Goal: Information Seeking & Learning: Check status

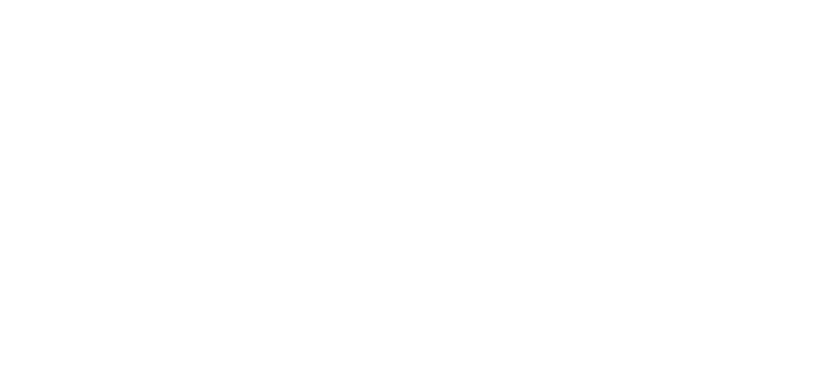
click at [0, 0] on html at bounding box center [0, 0] width 0 height 0
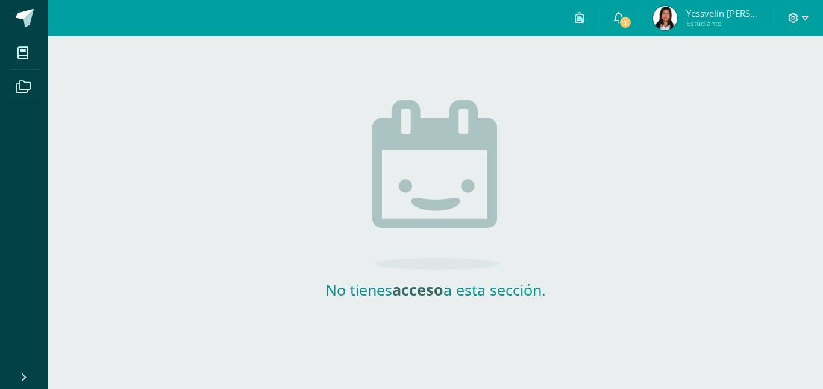
click at [623, 16] on span "1" at bounding box center [625, 22] width 13 height 13
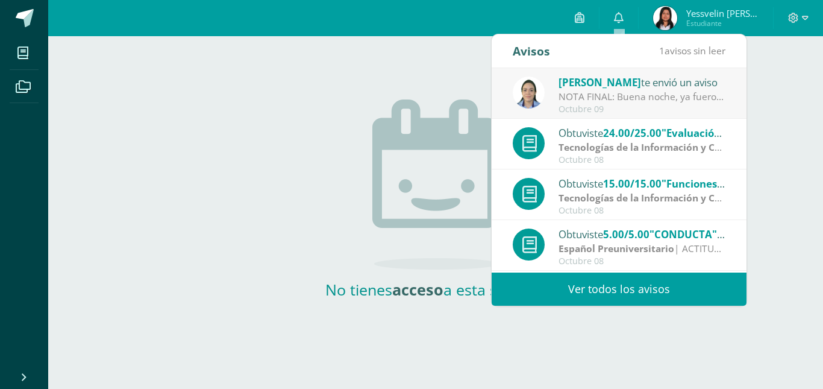
click at [619, 90] on div "NOTA FINAL: Buena noche, ya fueron asignados todos los puntos en plataforma Edo…" at bounding box center [643, 97] width 168 height 14
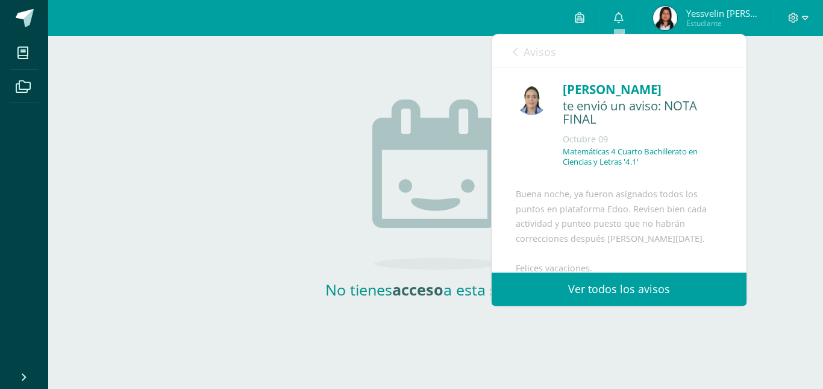
click at [665, 21] on img at bounding box center [665, 18] width 24 height 24
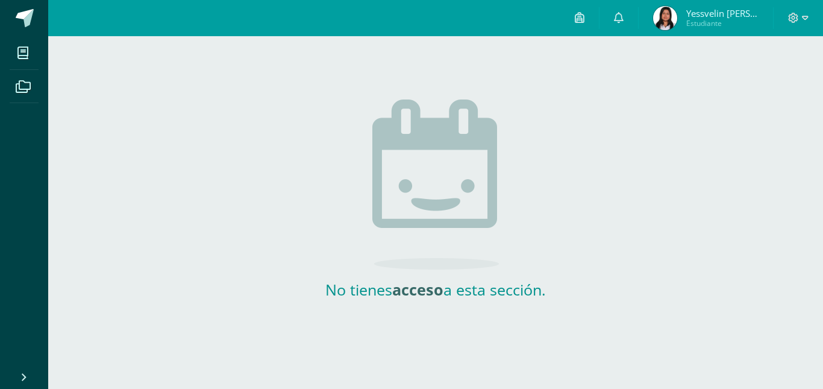
click at [655, 20] on img at bounding box center [665, 18] width 24 height 24
click at [675, 18] on img at bounding box center [665, 18] width 24 height 24
click at [710, 9] on span "Yessvelin Valeska del Rosario" at bounding box center [723, 13] width 72 height 12
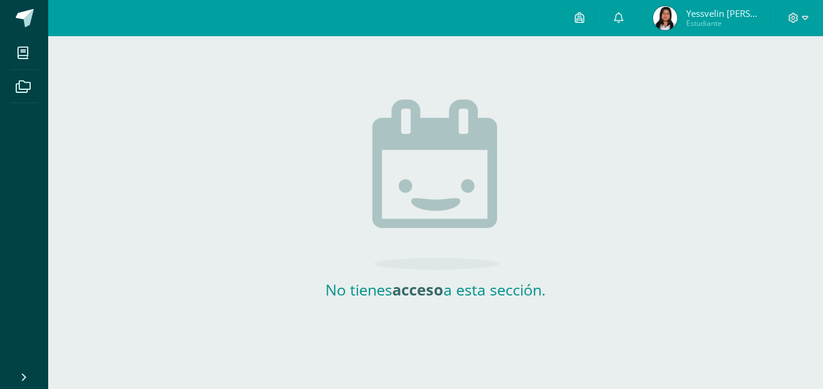
click at [710, 9] on span "Yessvelin Valeska del Rosario" at bounding box center [723, 13] width 72 height 12
click at [662, 21] on img at bounding box center [665, 18] width 24 height 24
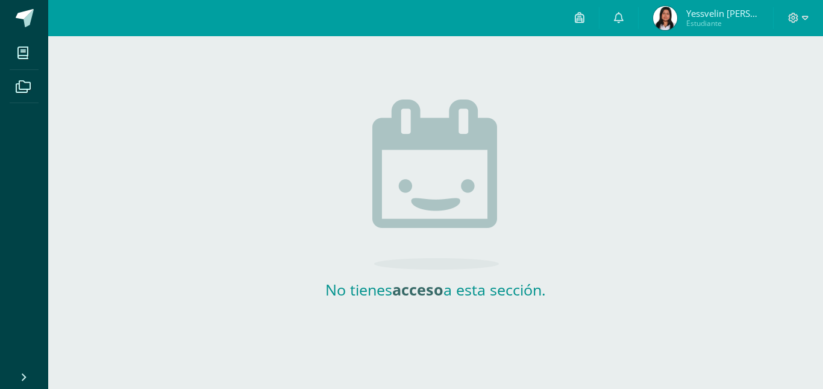
click at [662, 21] on img at bounding box center [665, 18] width 24 height 24
click at [671, 20] on img at bounding box center [665, 18] width 24 height 24
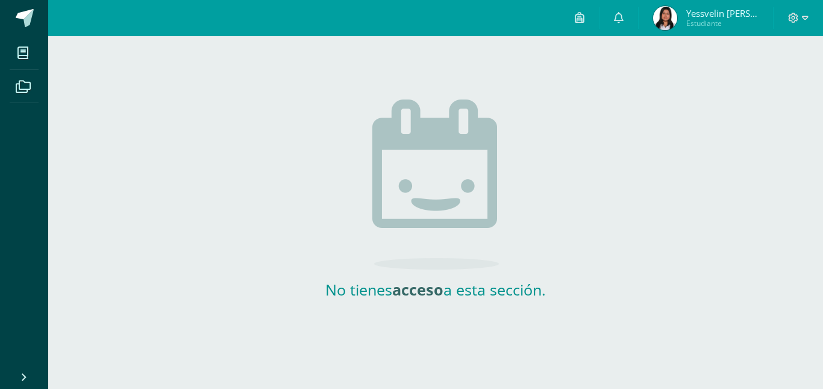
click at [671, 20] on img at bounding box center [665, 18] width 24 height 24
click at [621, 22] on icon at bounding box center [619, 17] width 10 height 11
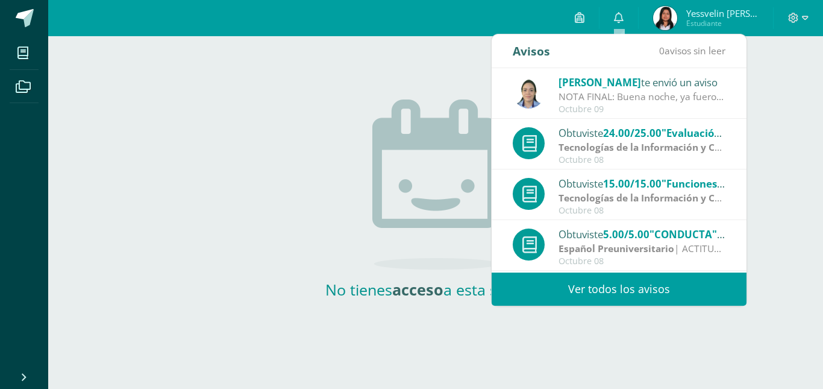
click at [655, 106] on div "Octubre 09" at bounding box center [643, 109] width 168 height 10
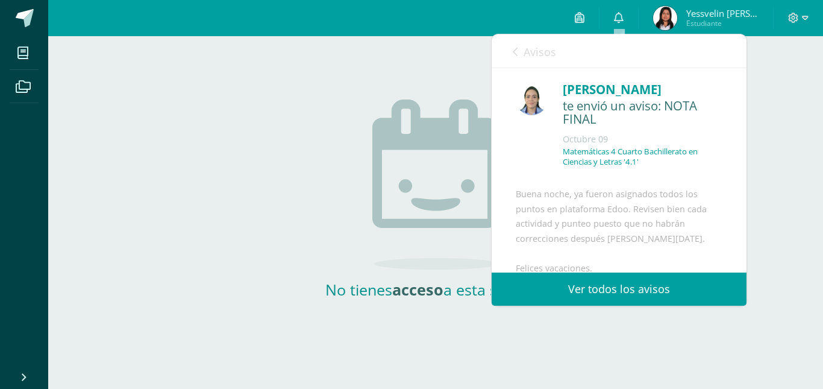
click at [663, 19] on img at bounding box center [665, 18] width 24 height 24
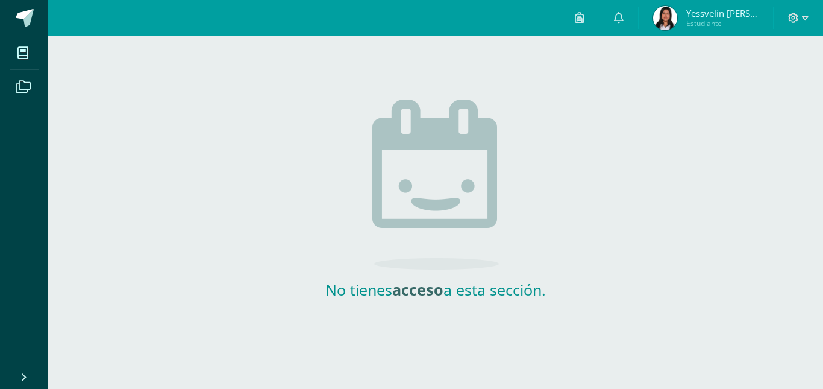
click at [664, 19] on img at bounding box center [665, 18] width 24 height 24
click at [805, 10] on div at bounding box center [798, 18] width 49 height 36
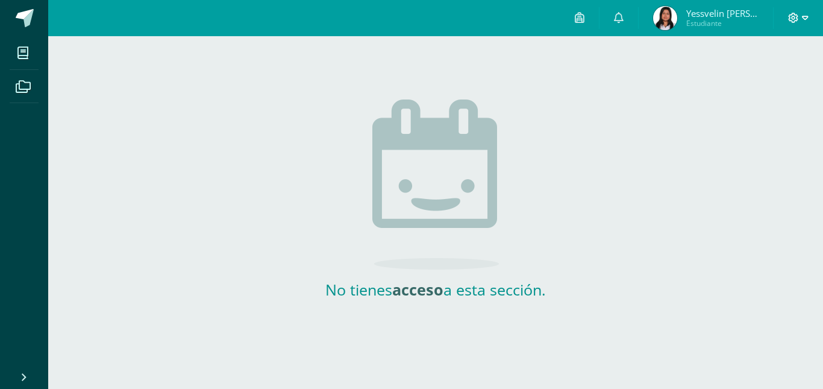
click at [800, 17] on span at bounding box center [798, 17] width 20 height 13
click at [559, 93] on div "No tienes acceso a esta sección." at bounding box center [436, 184] width 594 height 297
click at [579, 15] on icon at bounding box center [580, 17] width 10 height 11
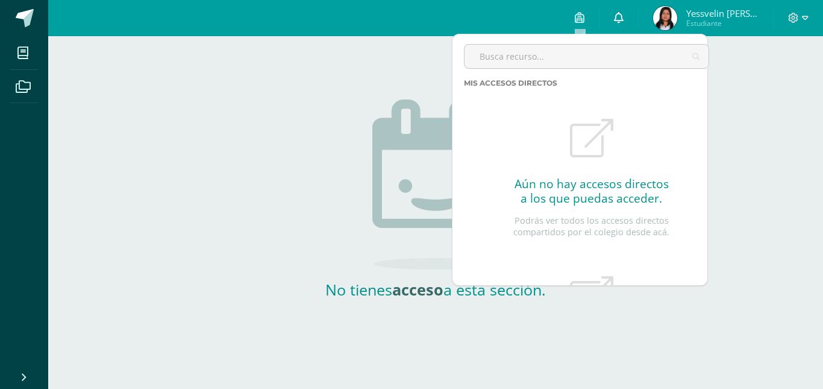
click at [619, 22] on icon at bounding box center [619, 17] width 10 height 11
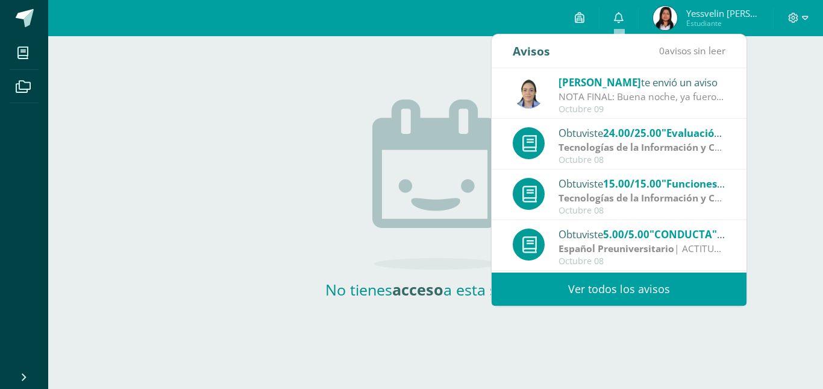
click at [673, 284] on link "Ver todos los avisos" at bounding box center [619, 288] width 255 height 33
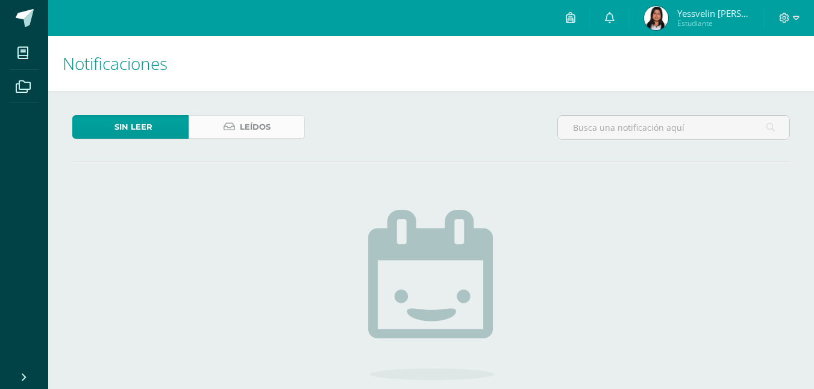
click at [284, 134] on link "Leídos" at bounding box center [247, 127] width 116 height 24
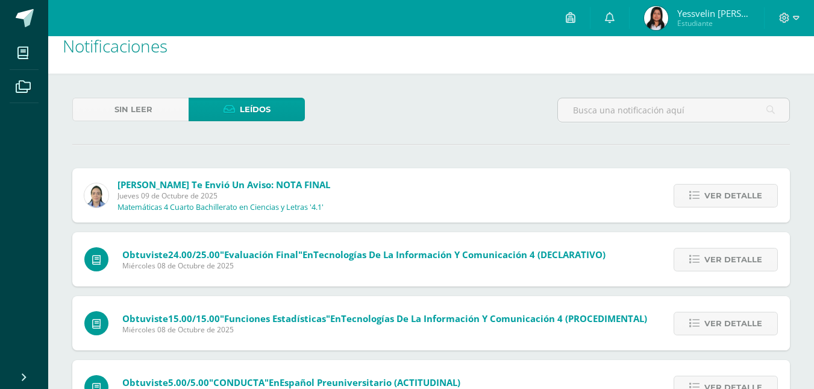
scroll to position [14, 0]
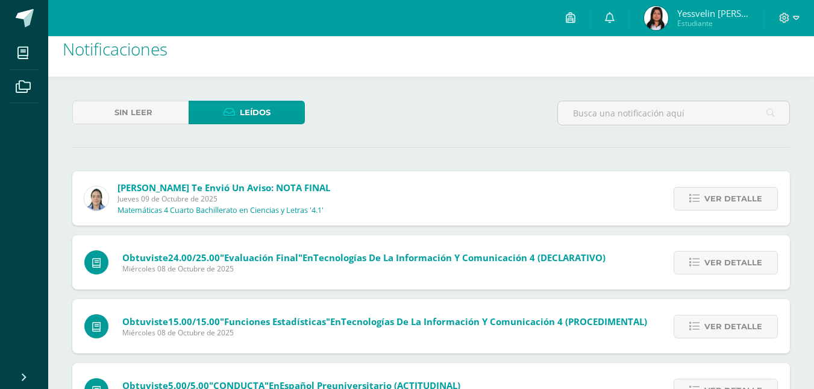
click at [658, 14] on img at bounding box center [656, 18] width 24 height 24
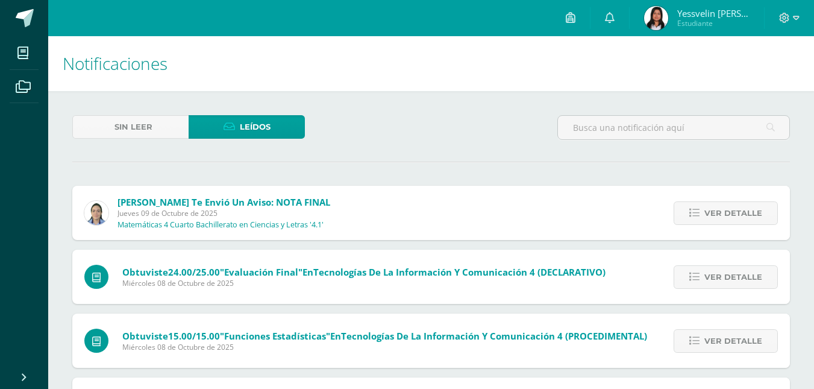
click at [658, 14] on img at bounding box center [656, 18] width 24 height 24
click at [682, 19] on span "Estudiante" at bounding box center [714, 23] width 72 height 10
click at [660, 11] on img at bounding box center [656, 18] width 24 height 24
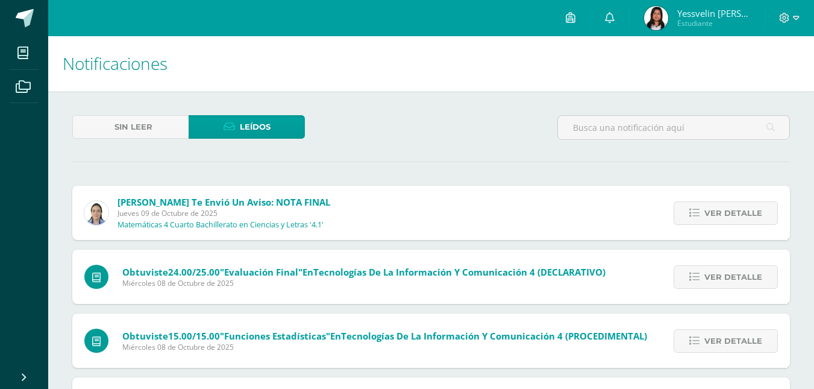
click at [660, 11] on img at bounding box center [656, 18] width 24 height 24
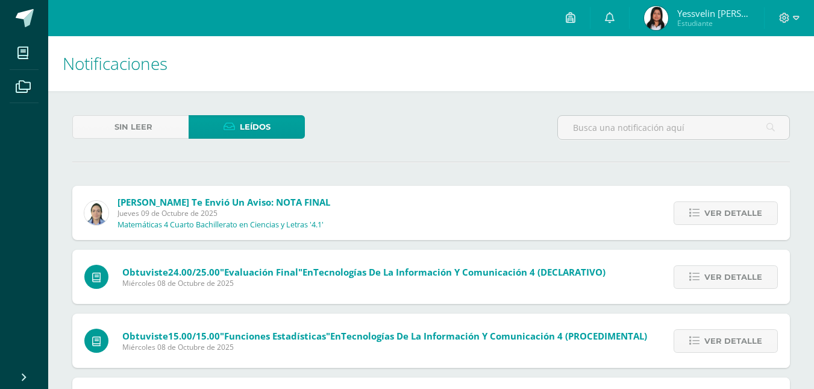
click at [660, 11] on img at bounding box center [656, 18] width 24 height 24
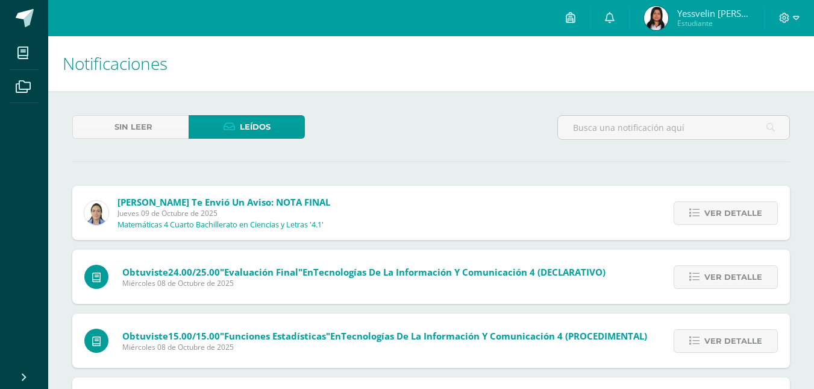
click at [660, 11] on img at bounding box center [656, 18] width 24 height 24
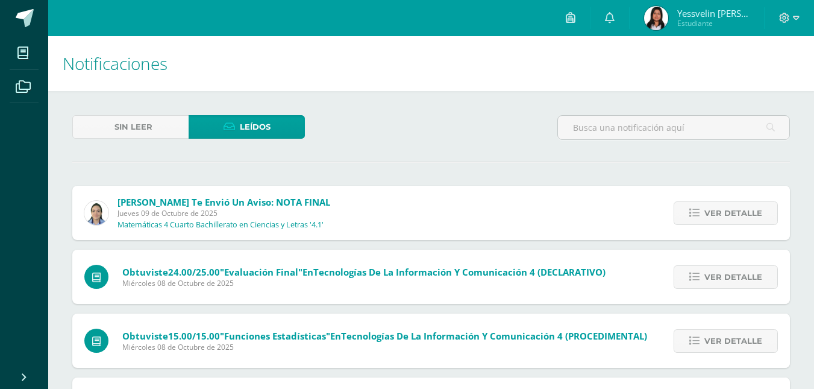
click at [660, 11] on img at bounding box center [656, 18] width 24 height 24
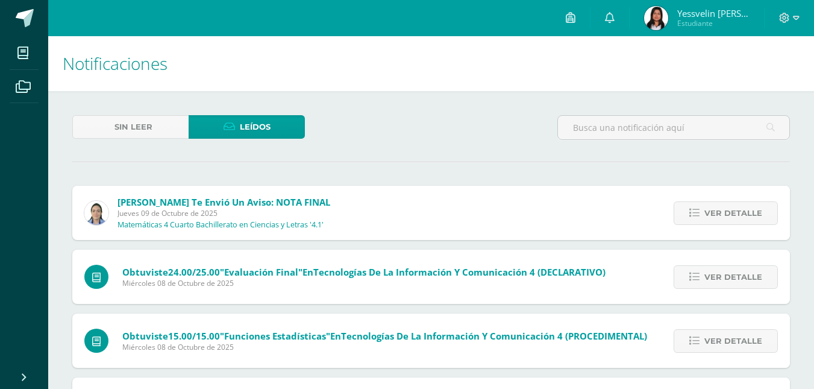
click at [660, 11] on img at bounding box center [656, 18] width 24 height 24
click at [791, 15] on span at bounding box center [789, 17] width 20 height 13
click at [750, 81] on span "Cerrar sesión" at bounding box center [758, 81] width 54 height 11
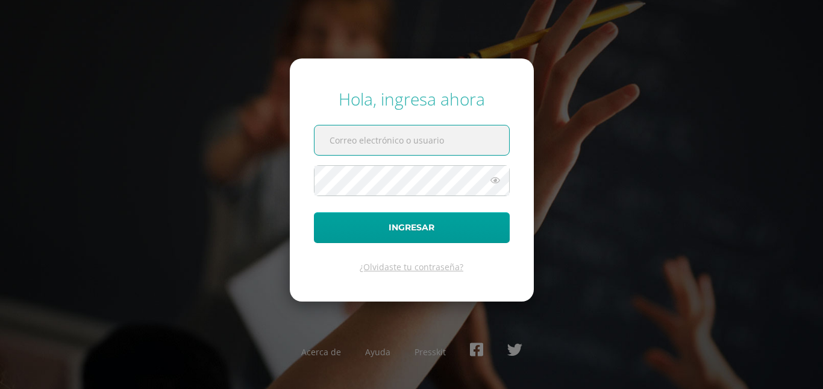
type input "22050@lasallechiquimula.edu.gt"
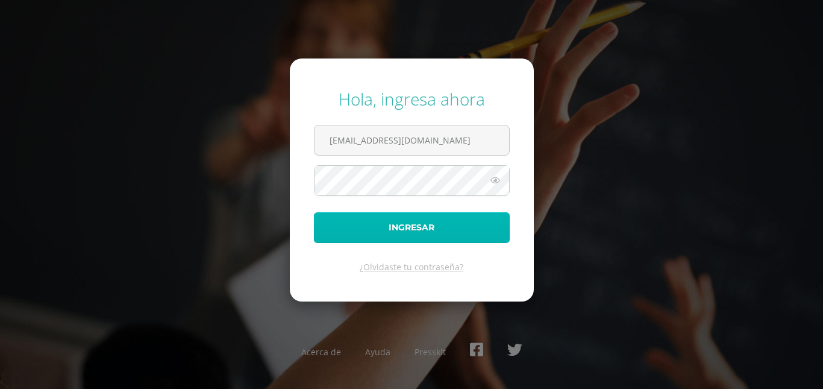
click at [447, 228] on button "Ingresar" at bounding box center [412, 227] width 196 height 31
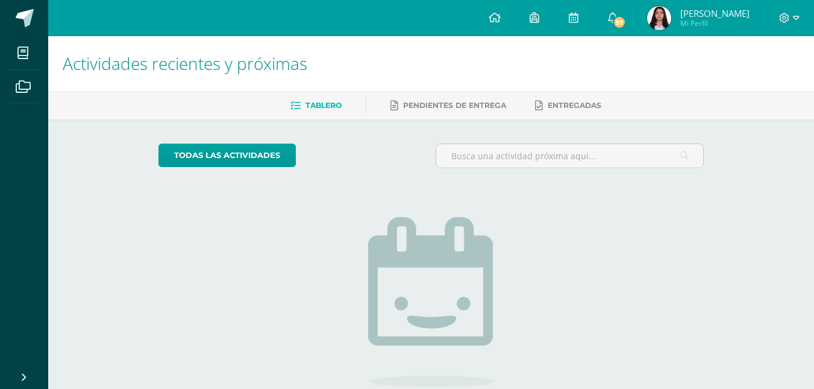
click at [672, 24] on img at bounding box center [659, 18] width 24 height 24
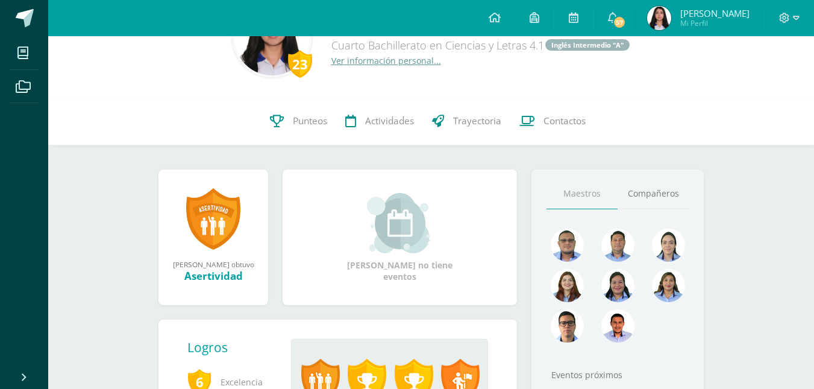
scroll to position [197, 0]
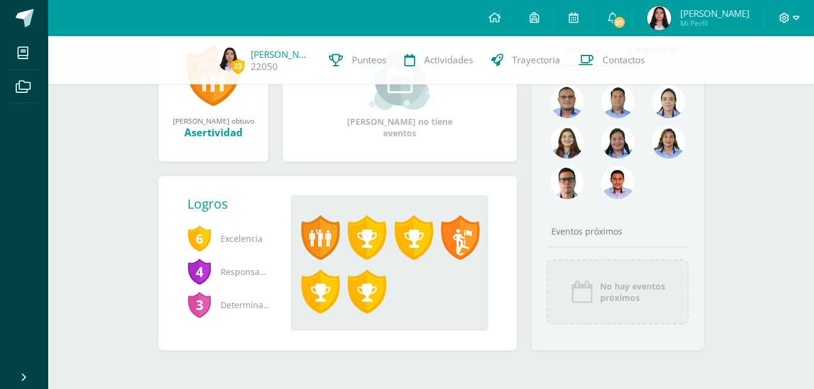
click at [794, 17] on icon at bounding box center [796, 18] width 7 height 4
click at [762, 82] on span "Cerrar sesión" at bounding box center [758, 81] width 54 height 11
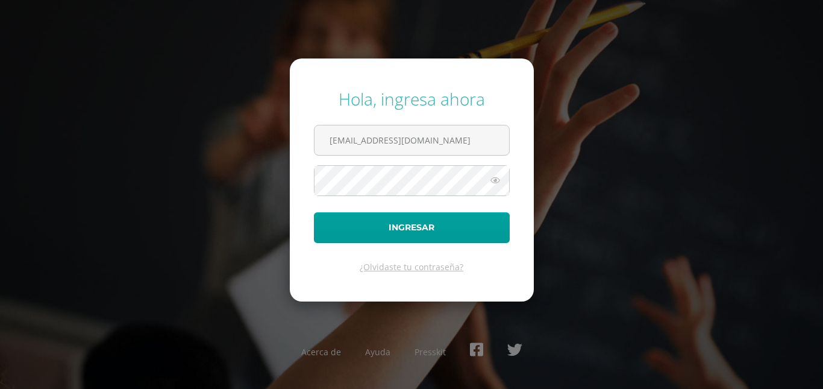
click at [496, 178] on icon at bounding box center [496, 180] width 16 height 14
click at [470, 134] on input "22007@lasallechiquimula.edu.gt" at bounding box center [412, 140] width 195 height 30
type input "22050@lasallechiquimula.edu.gt"
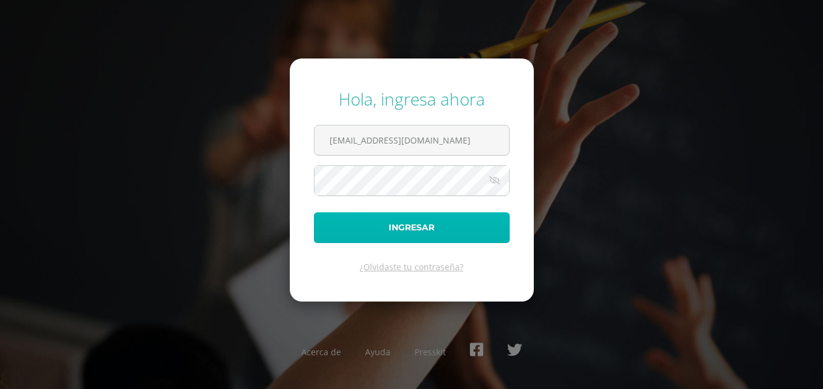
click at [424, 225] on button "Ingresar" at bounding box center [412, 227] width 196 height 31
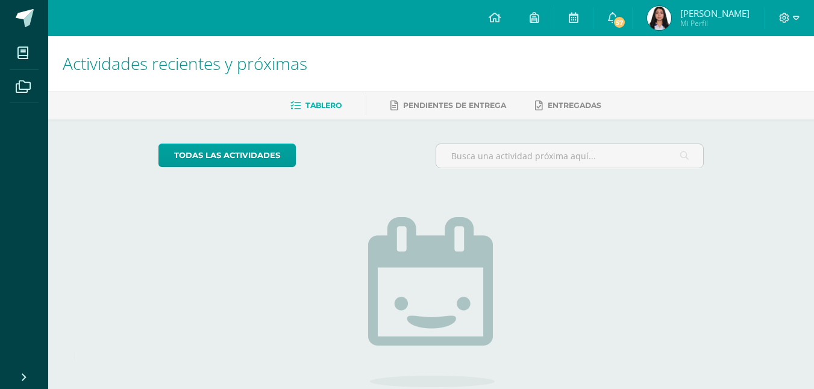
click at [667, 19] on img at bounding box center [659, 18] width 24 height 24
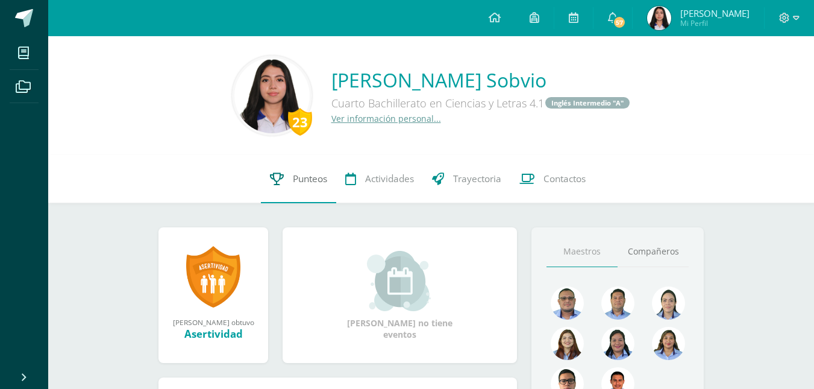
click at [304, 177] on span "Punteos" at bounding box center [310, 178] width 34 height 13
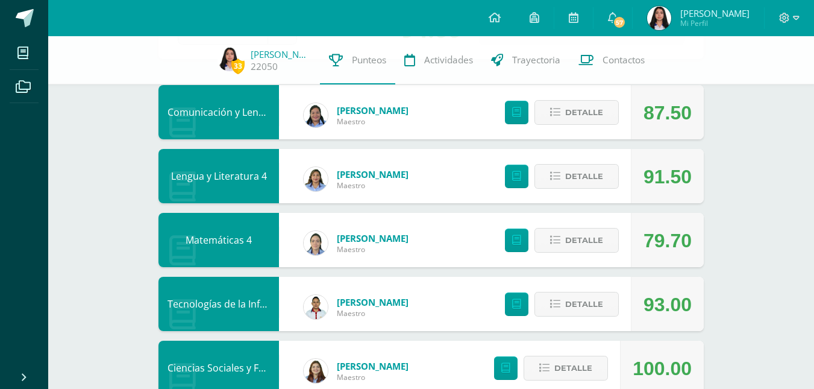
scroll to position [121, 0]
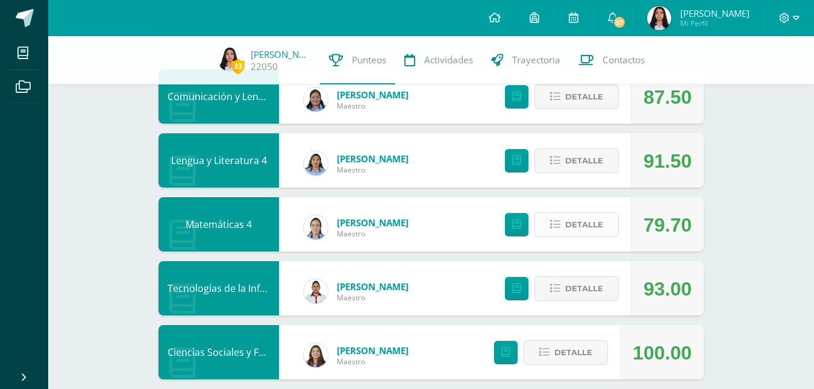
click at [594, 221] on span "Detalle" at bounding box center [584, 224] width 38 height 22
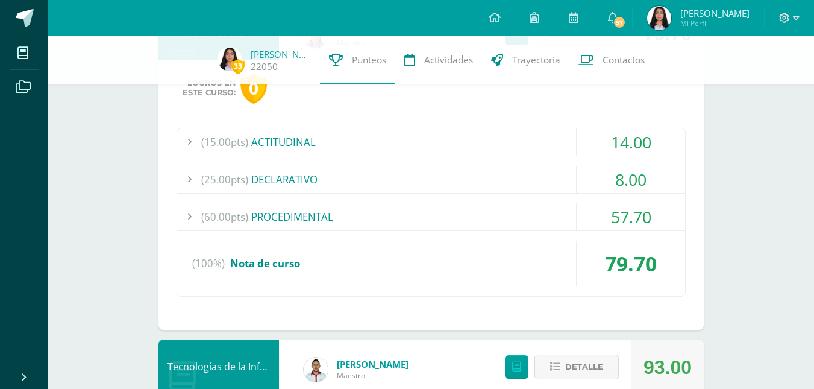
scroll to position [313, 0]
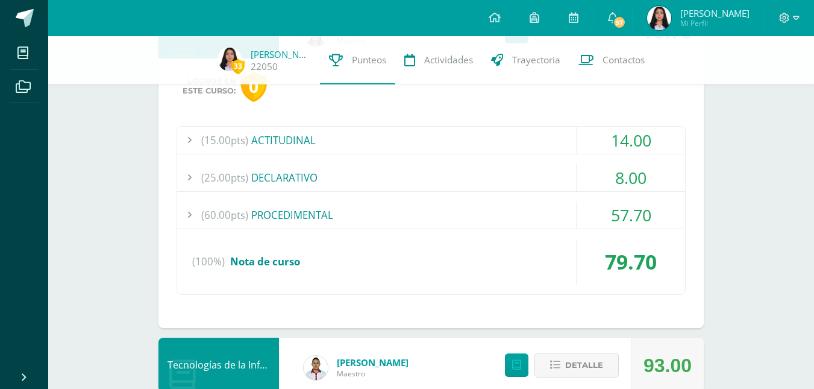
click at [559, 204] on div "(60.00pts) PROCEDIMENTAL" at bounding box center [431, 214] width 508 height 27
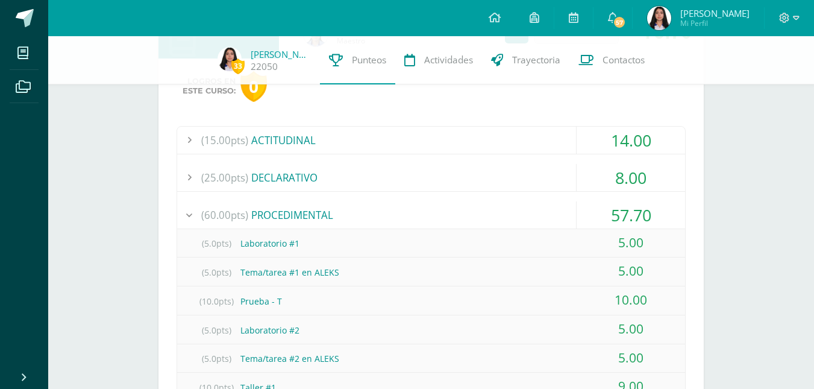
click at [515, 170] on div "(25.00pts) DECLARATIVO" at bounding box center [431, 177] width 508 height 27
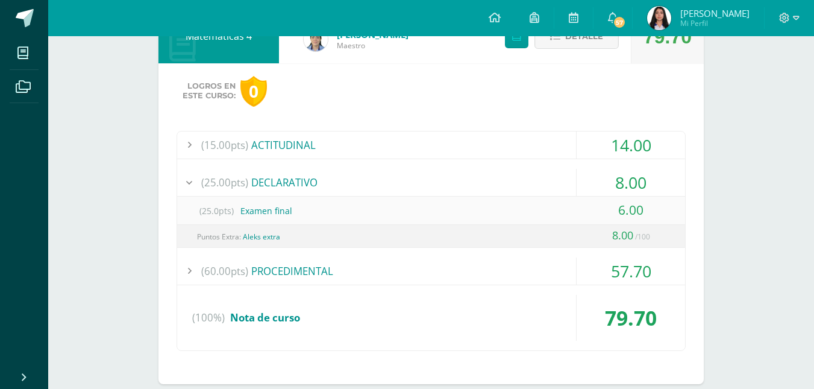
scroll to position [0, 0]
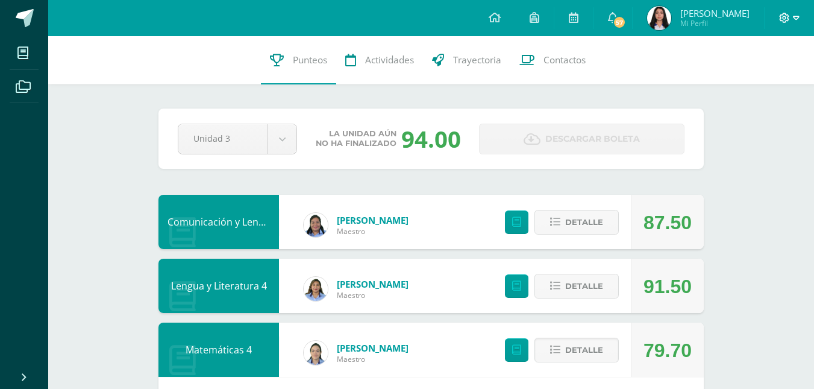
click at [791, 11] on span at bounding box center [789, 17] width 20 height 13
click at [730, 80] on link "Cerrar sesión" at bounding box center [751, 81] width 95 height 17
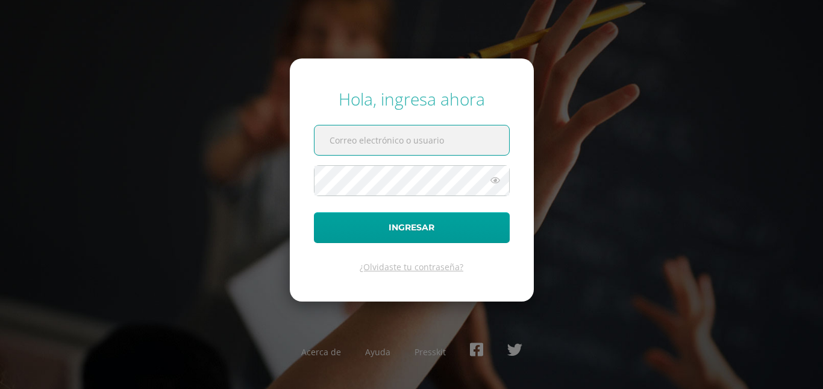
type input "[EMAIL_ADDRESS][DOMAIN_NAME]"
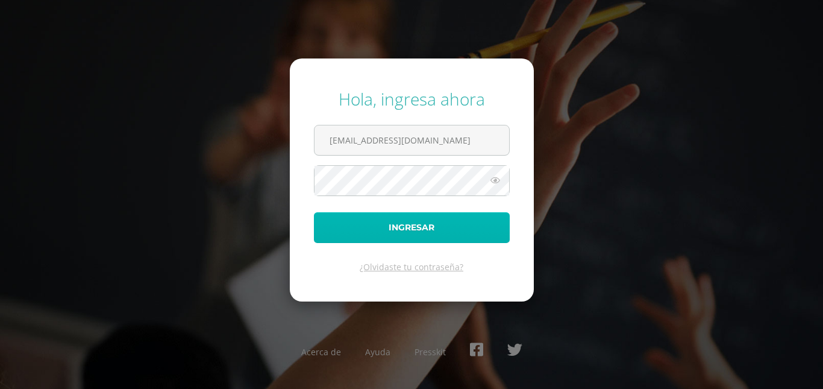
click at [415, 224] on button "Ingresar" at bounding box center [412, 227] width 196 height 31
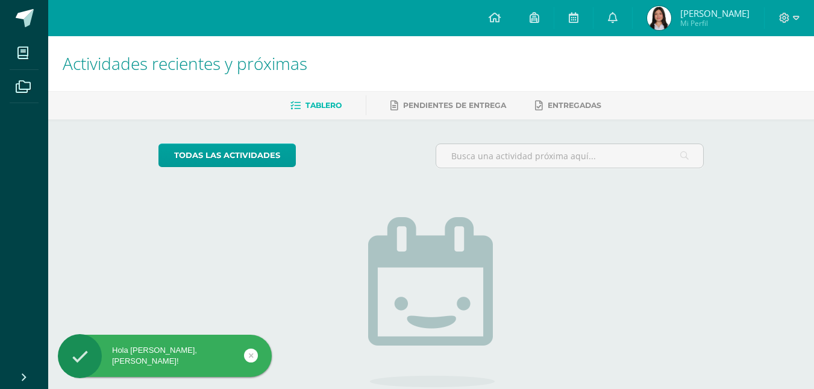
click at [672, 17] on img at bounding box center [659, 18] width 24 height 24
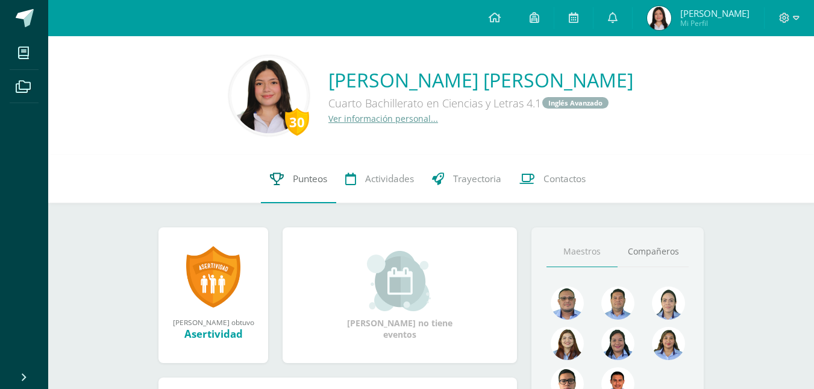
click at [288, 165] on link "Punteos" at bounding box center [298, 179] width 75 height 48
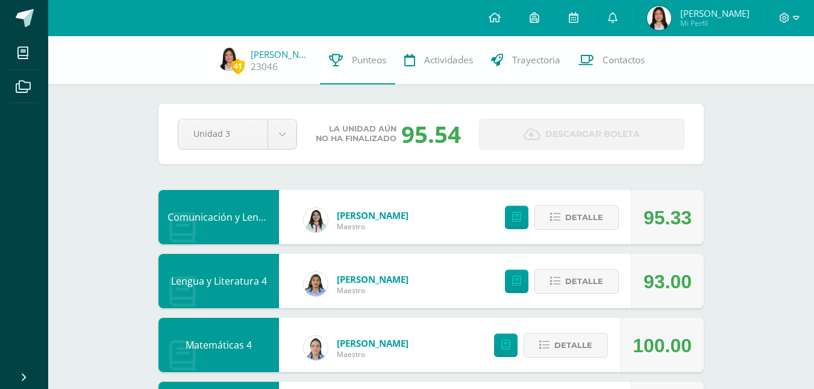
click at [559, 358] on div "Detalle" at bounding box center [548, 345] width 144 height 54
click at [558, 335] on span "Detalle" at bounding box center [574, 345] width 38 height 22
